Goal: Find specific page/section: Find specific page/section

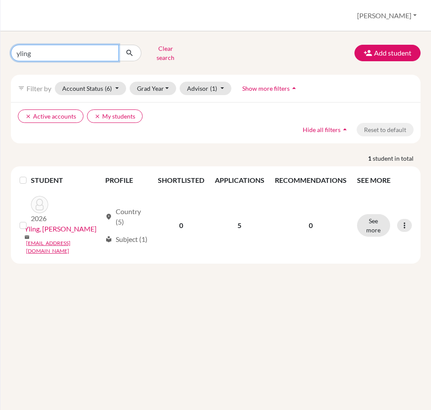
click at [69, 53] on input "yling" at bounding box center [65, 53] width 108 height 17
click button "submit" at bounding box center [129, 53] width 23 height 17
click at [71, 54] on input "yling" at bounding box center [65, 53] width 108 height 17
type input "y"
type input "verano"
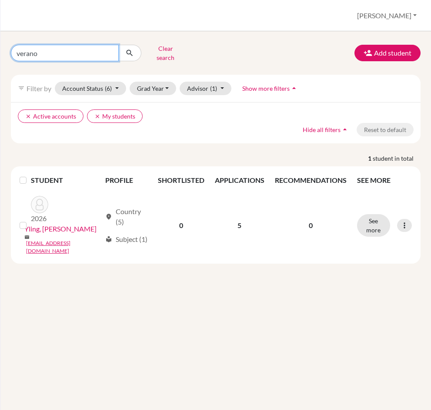
click button "submit" at bounding box center [129, 53] width 23 height 17
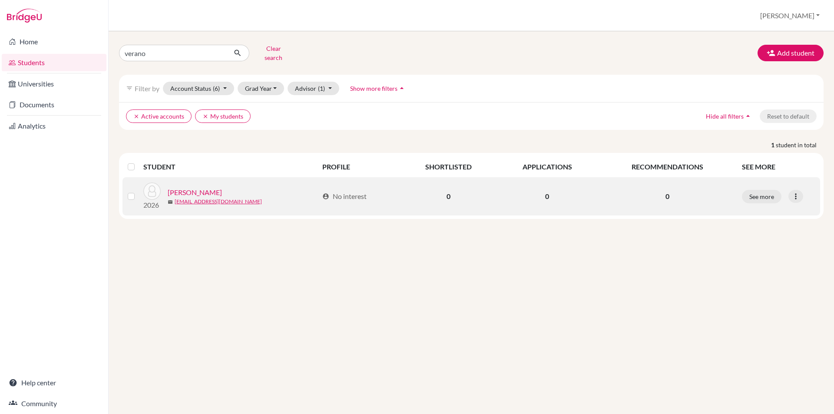
click at [211, 187] on link "[PERSON_NAME]" at bounding box center [195, 192] width 54 height 10
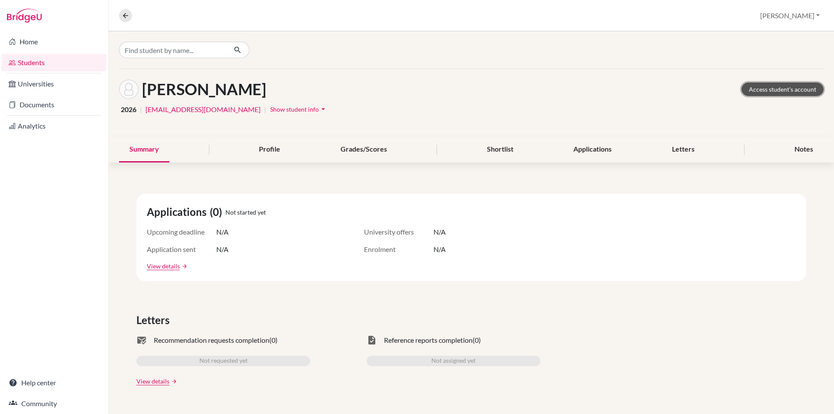
click at [793, 87] on link "Access student's account" at bounding box center [783, 89] width 82 height 13
